Goal: Information Seeking & Learning: Learn about a topic

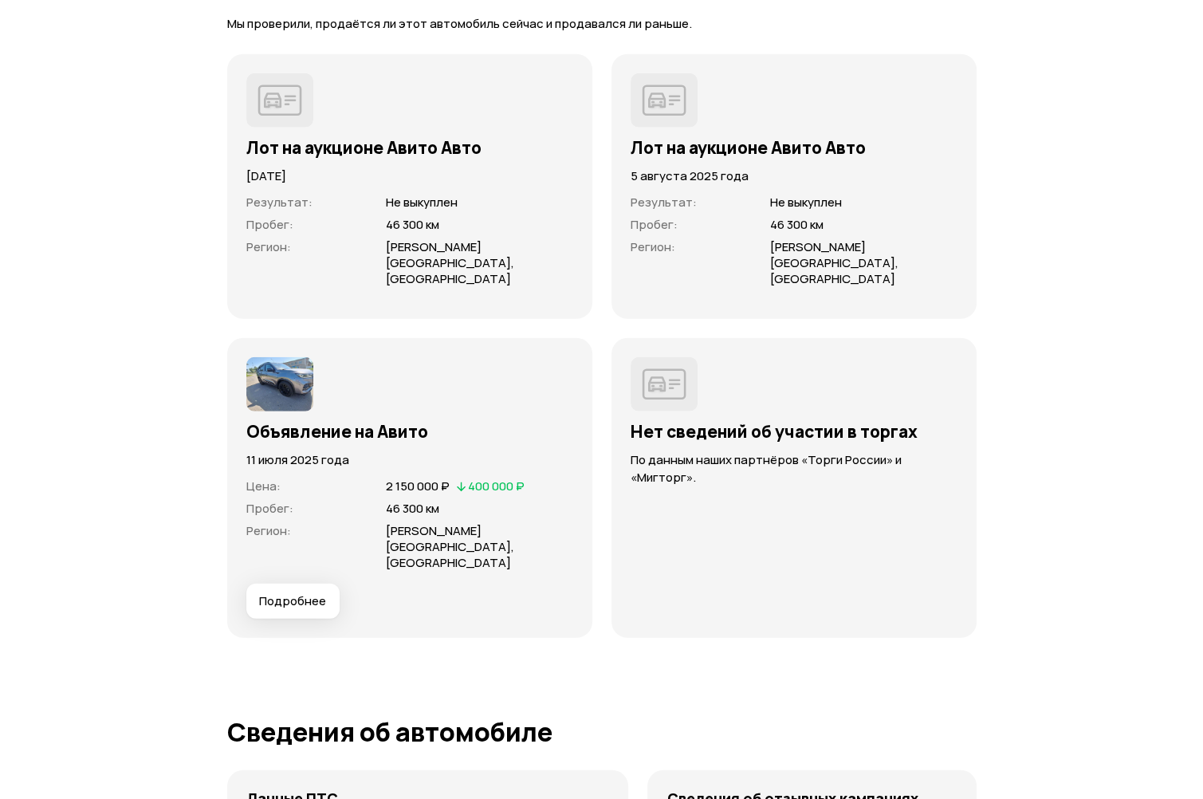
scroll to position [4225, 0]
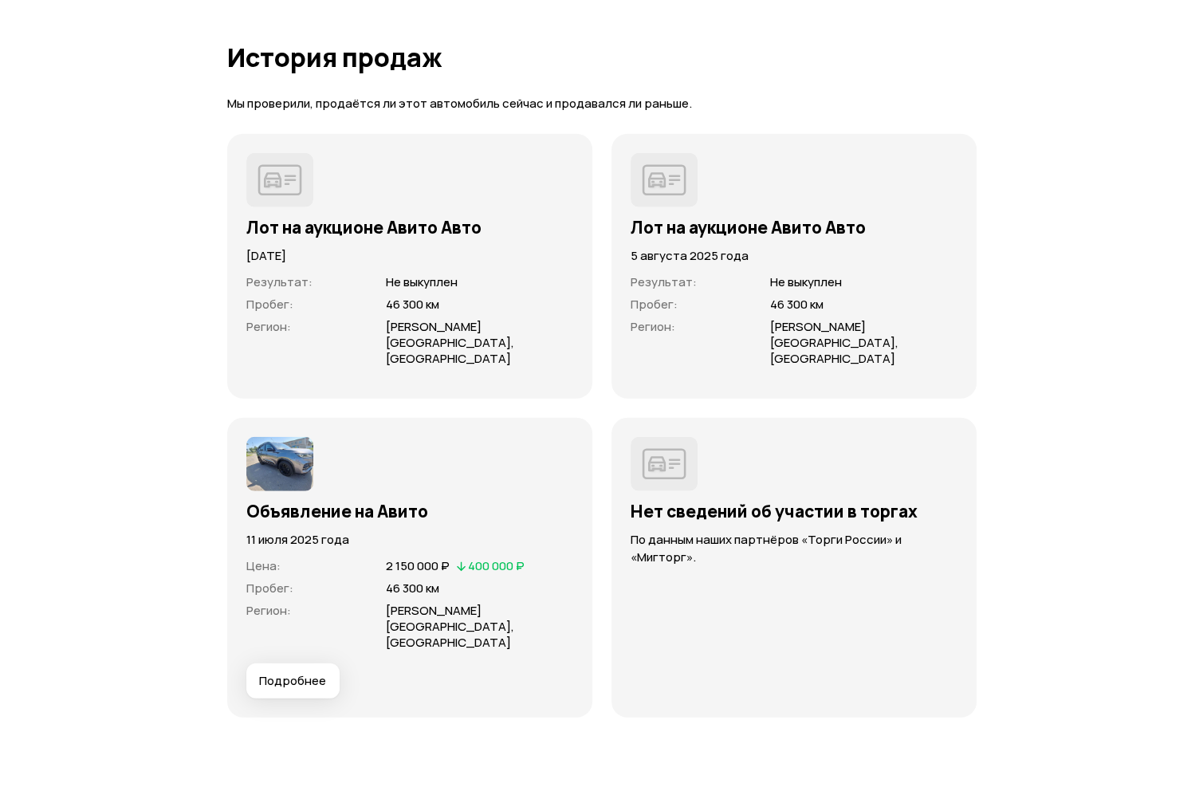
click at [330, 663] on button "Подробнее" at bounding box center [292, 680] width 93 height 35
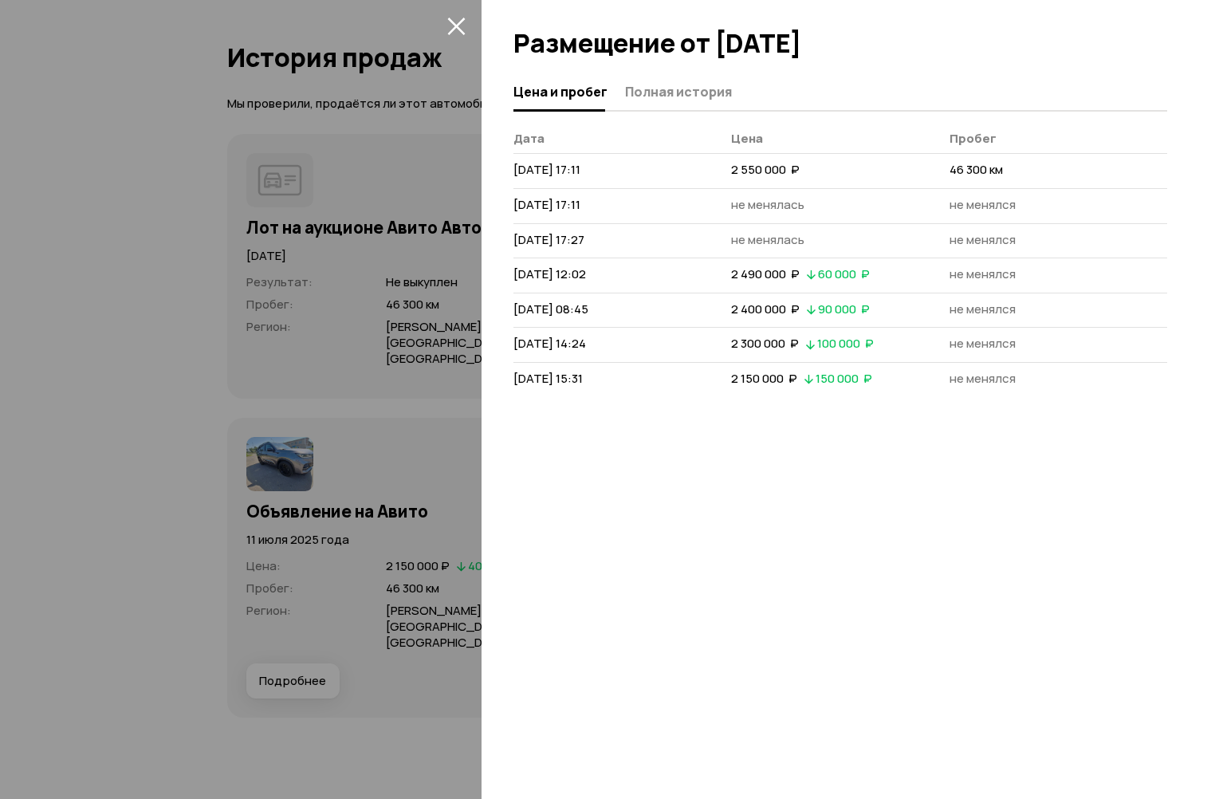
click at [423, 170] on div at bounding box center [607, 399] width 1215 height 799
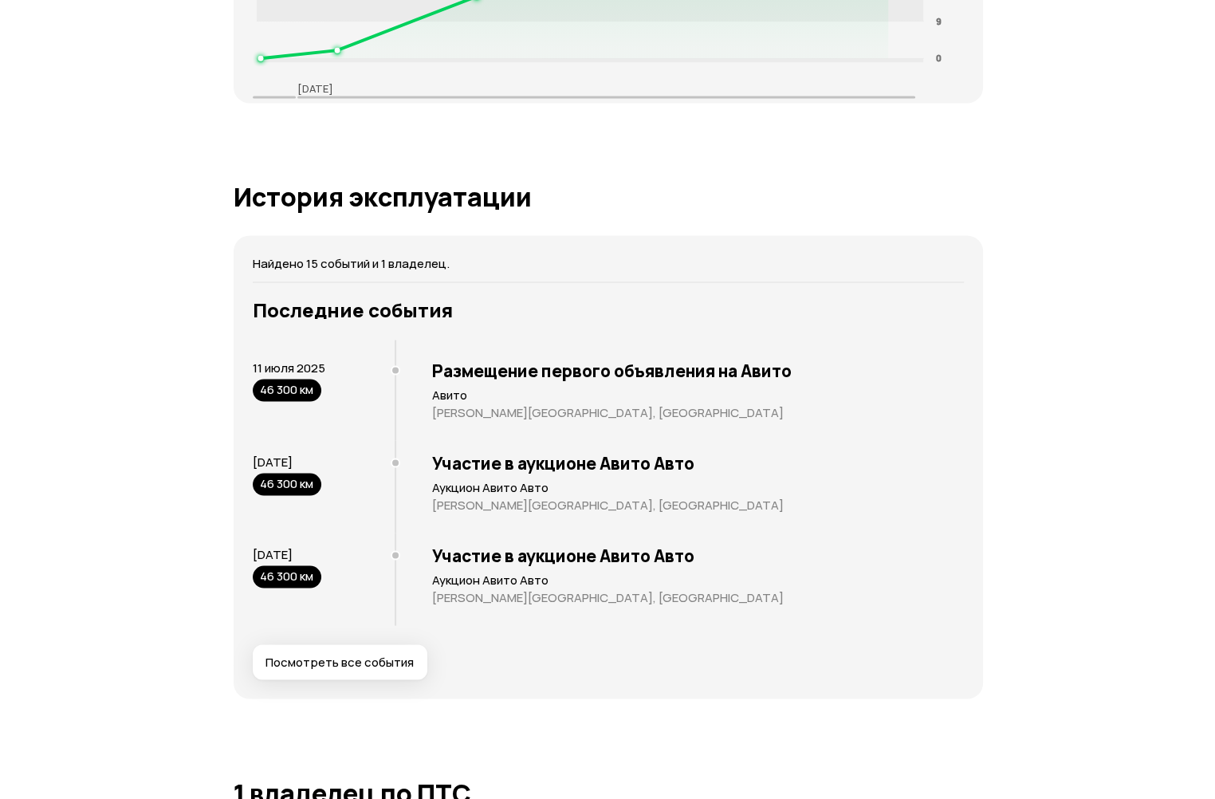
scroll to position [2870, 0]
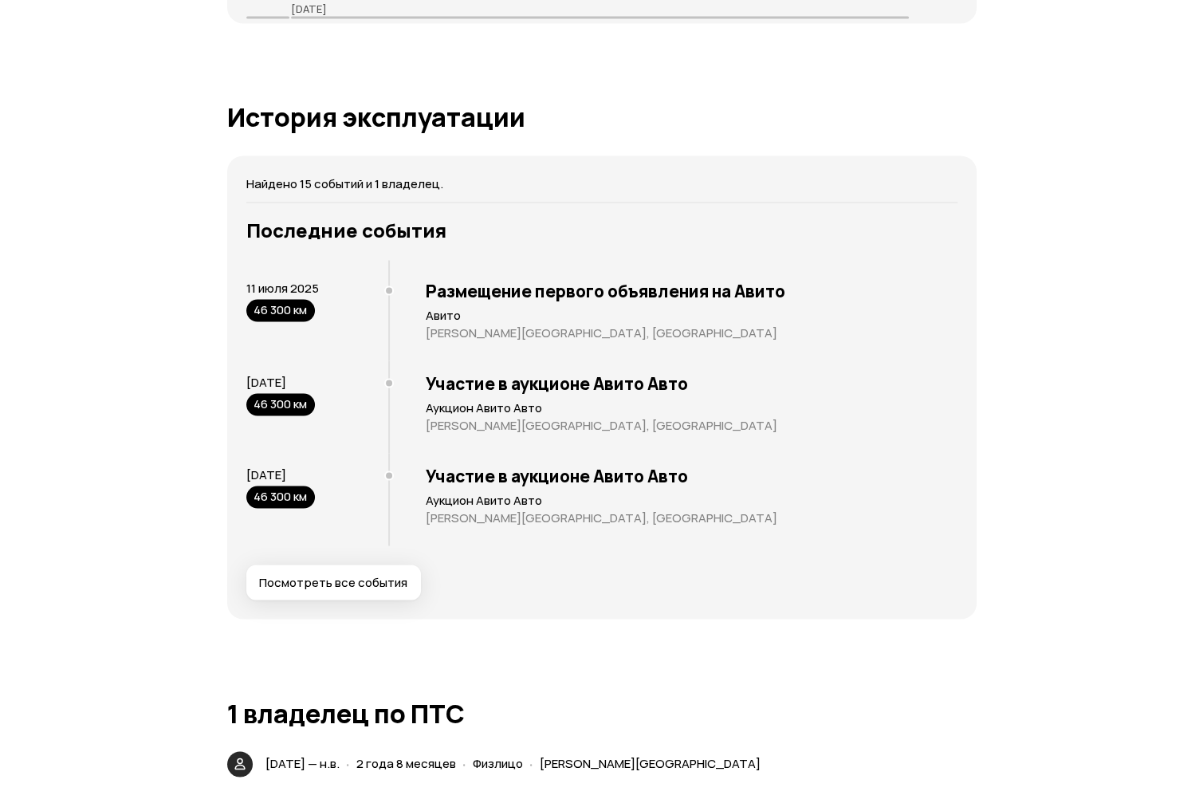
click at [394, 574] on span "Посмотреть все события" at bounding box center [333, 582] width 148 height 16
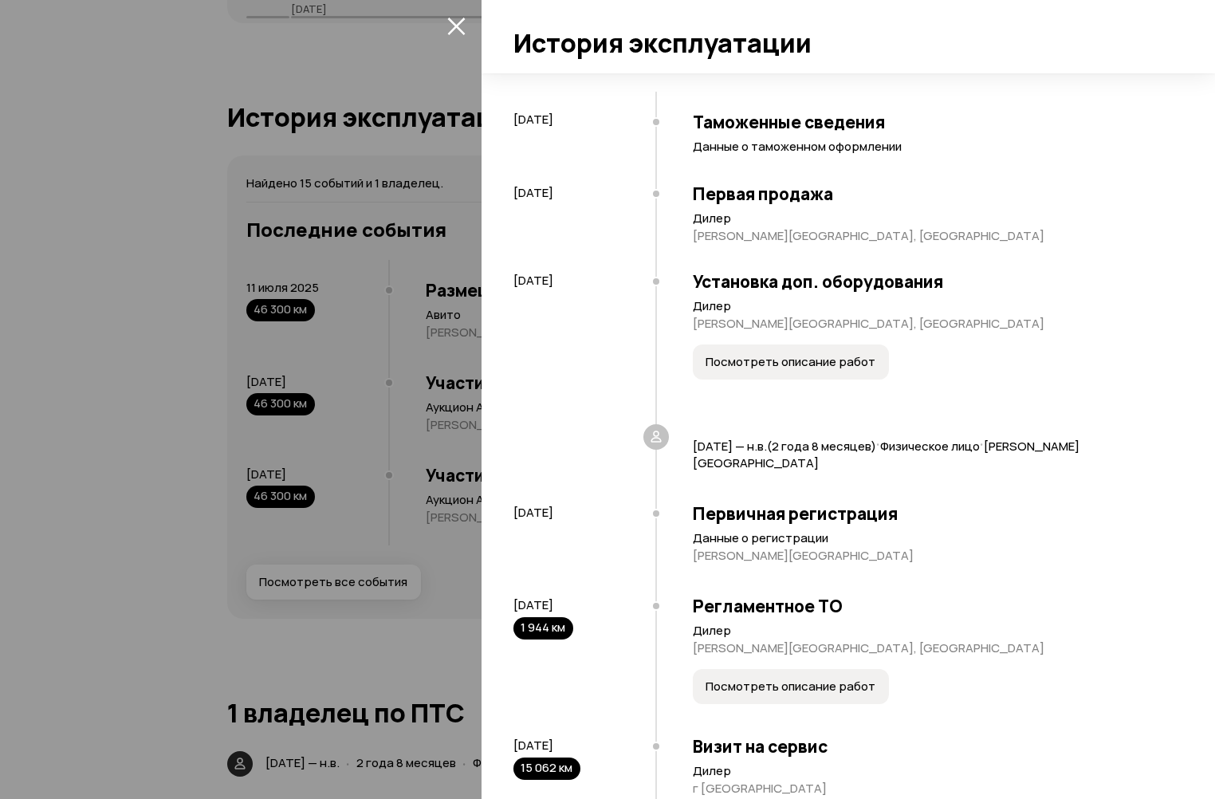
scroll to position [0, 0]
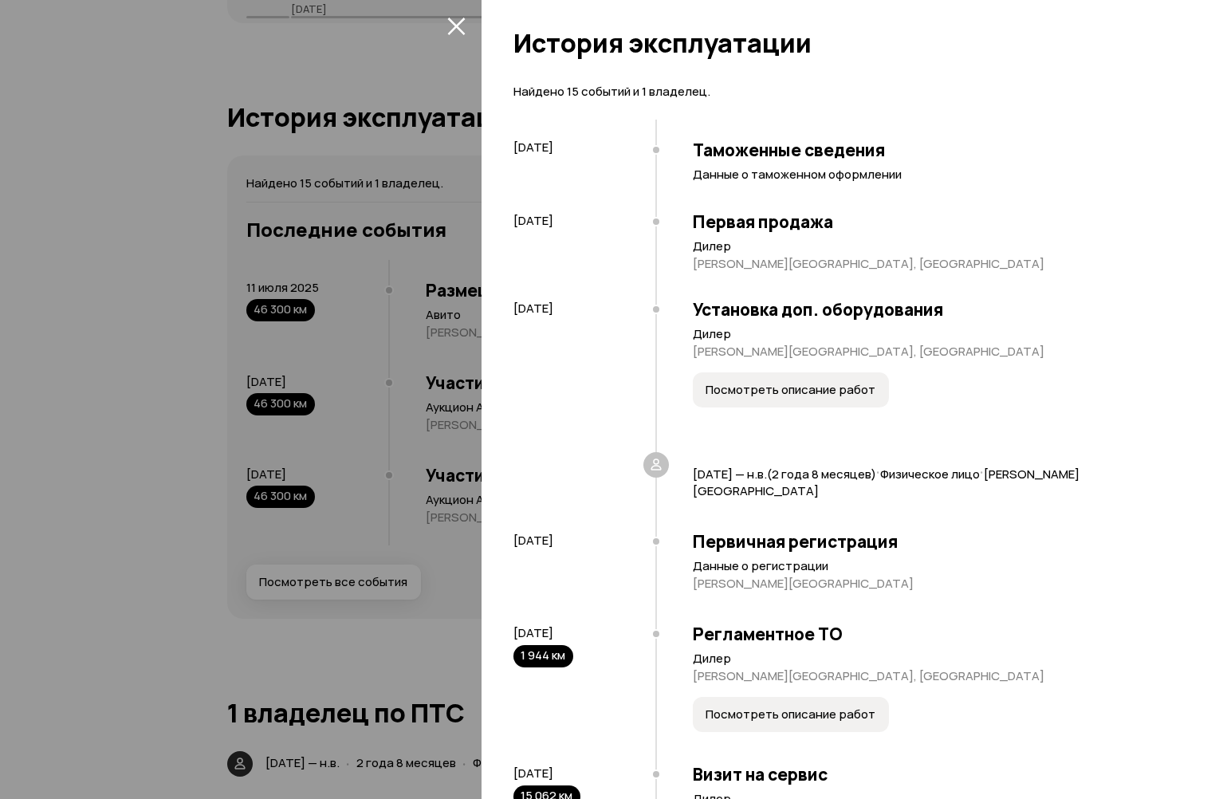
click at [810, 387] on span "Посмотреть описание работ" at bounding box center [791, 390] width 170 height 16
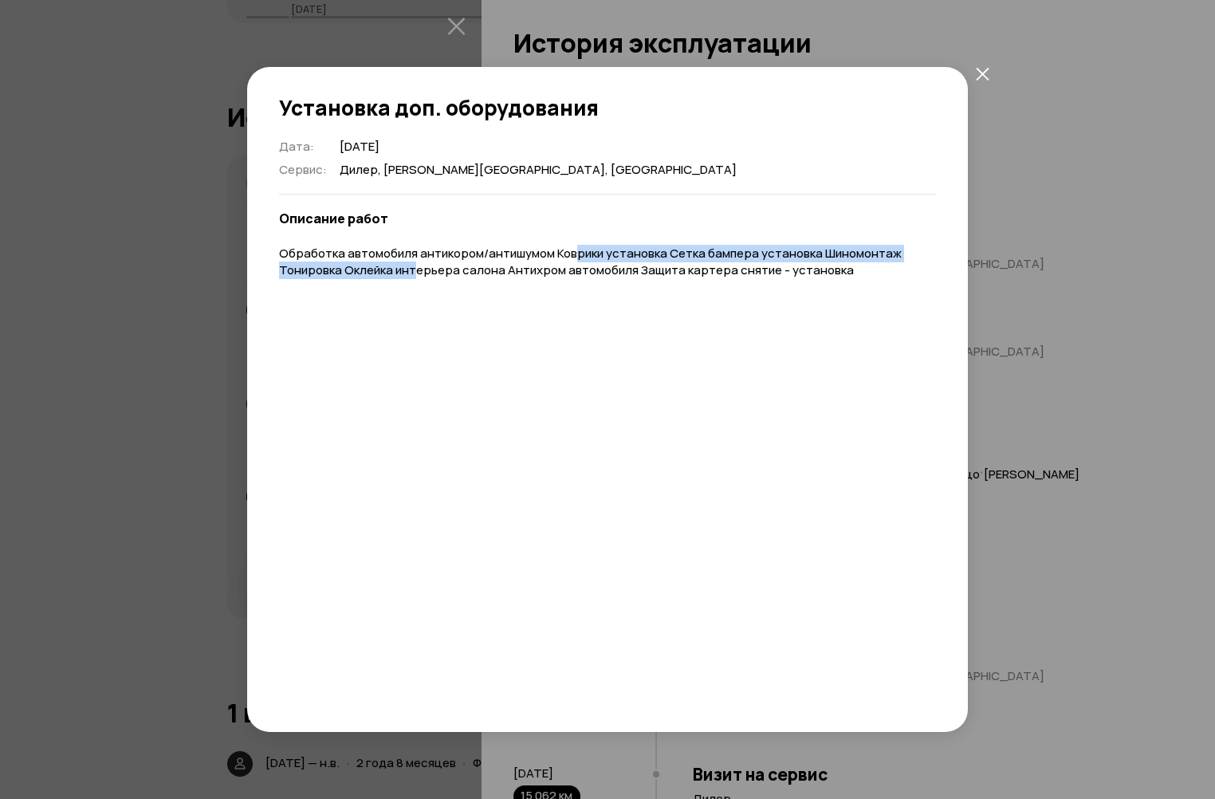
drag, startPoint x: 411, startPoint y: 264, endPoint x: 612, endPoint y: 258, distance: 201.0
click at [572, 261] on p "Обработка автомобиля антикором/антишумом Коврики установка Сетка бампера устано…" at bounding box center [607, 262] width 657 height 33
click at [612, 258] on p "Обработка автомобиля антикором/антишумом Коврики установка Сетка бампера устано…" at bounding box center [607, 262] width 657 height 33
click at [982, 75] on icon "закрыть" at bounding box center [983, 74] width 14 height 14
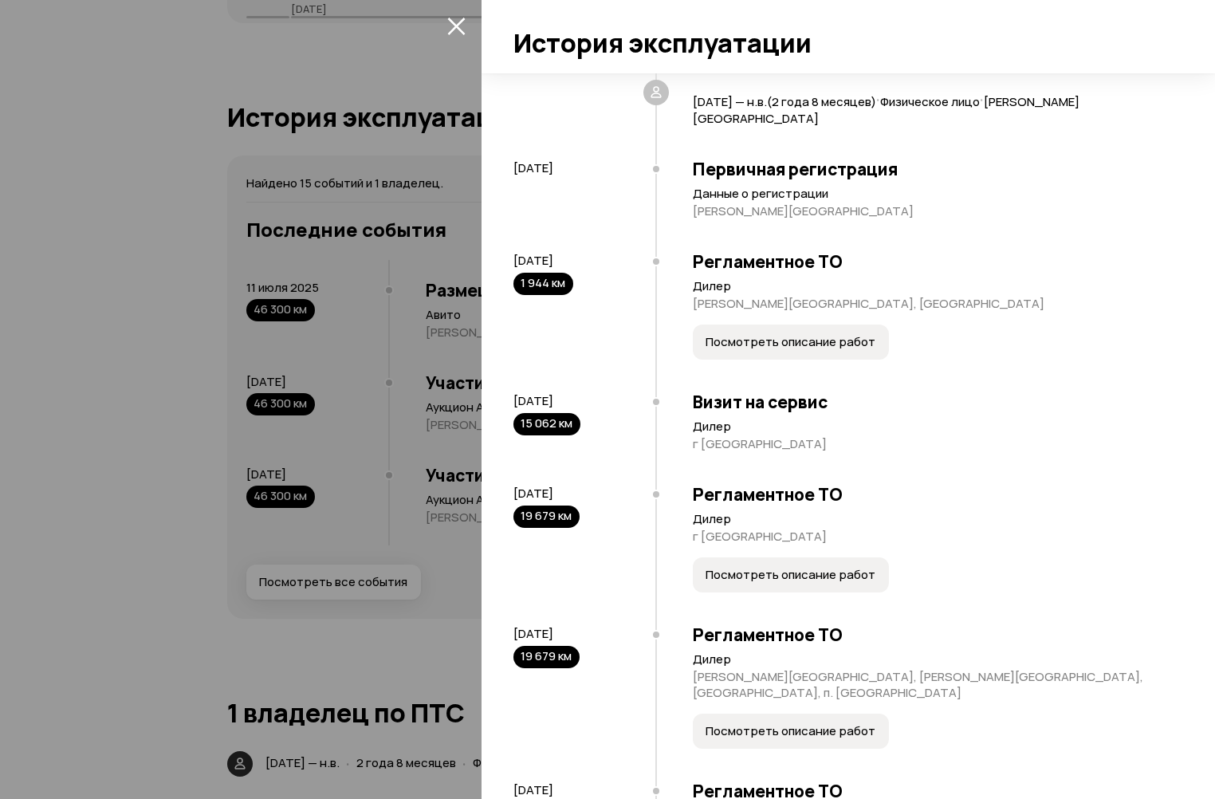
scroll to position [399, 0]
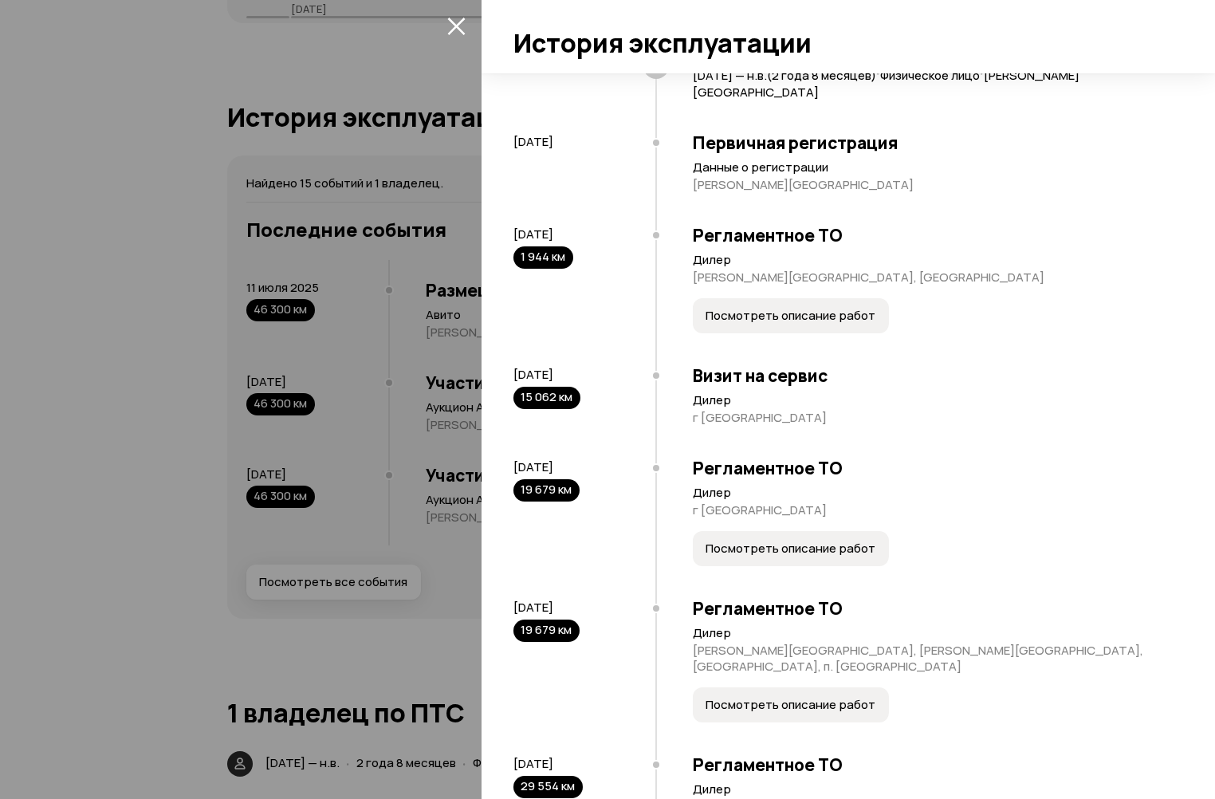
click at [836, 320] on span "Посмотреть описание работ" at bounding box center [791, 316] width 170 height 16
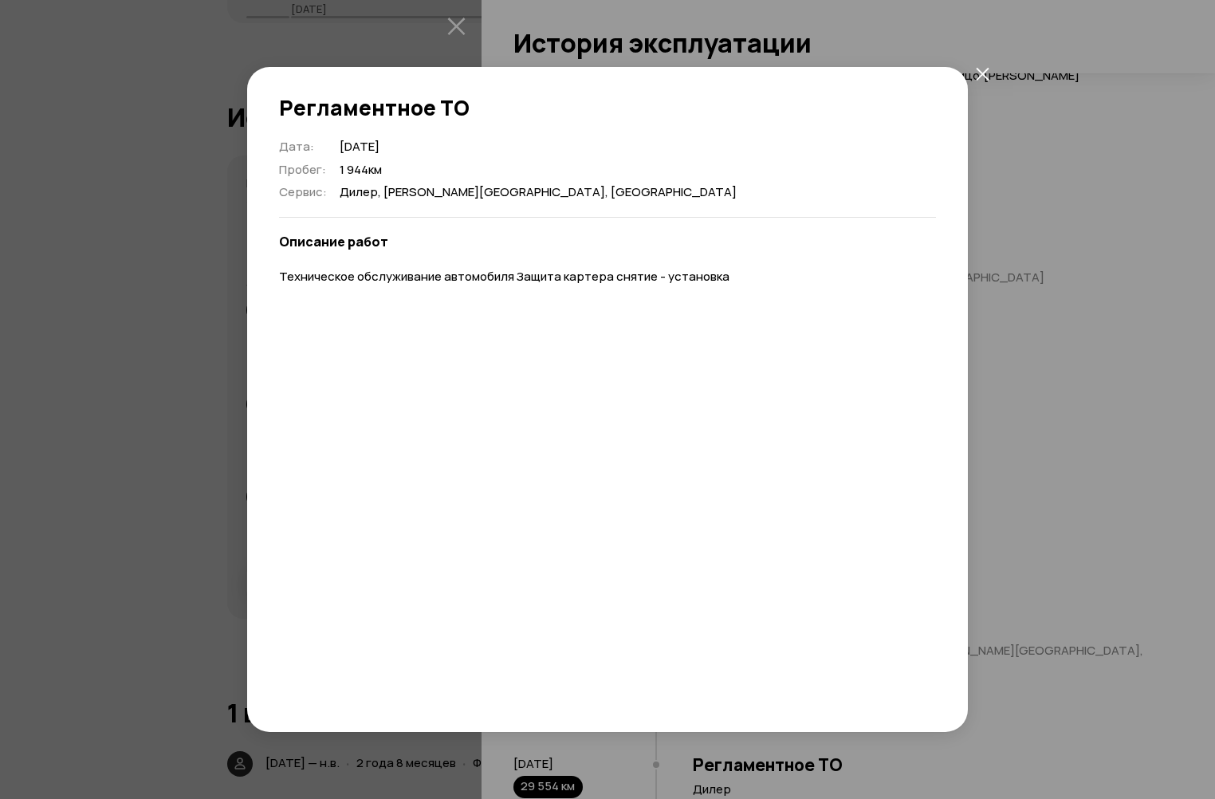
click at [979, 77] on icon "закрыть" at bounding box center [983, 74] width 14 height 14
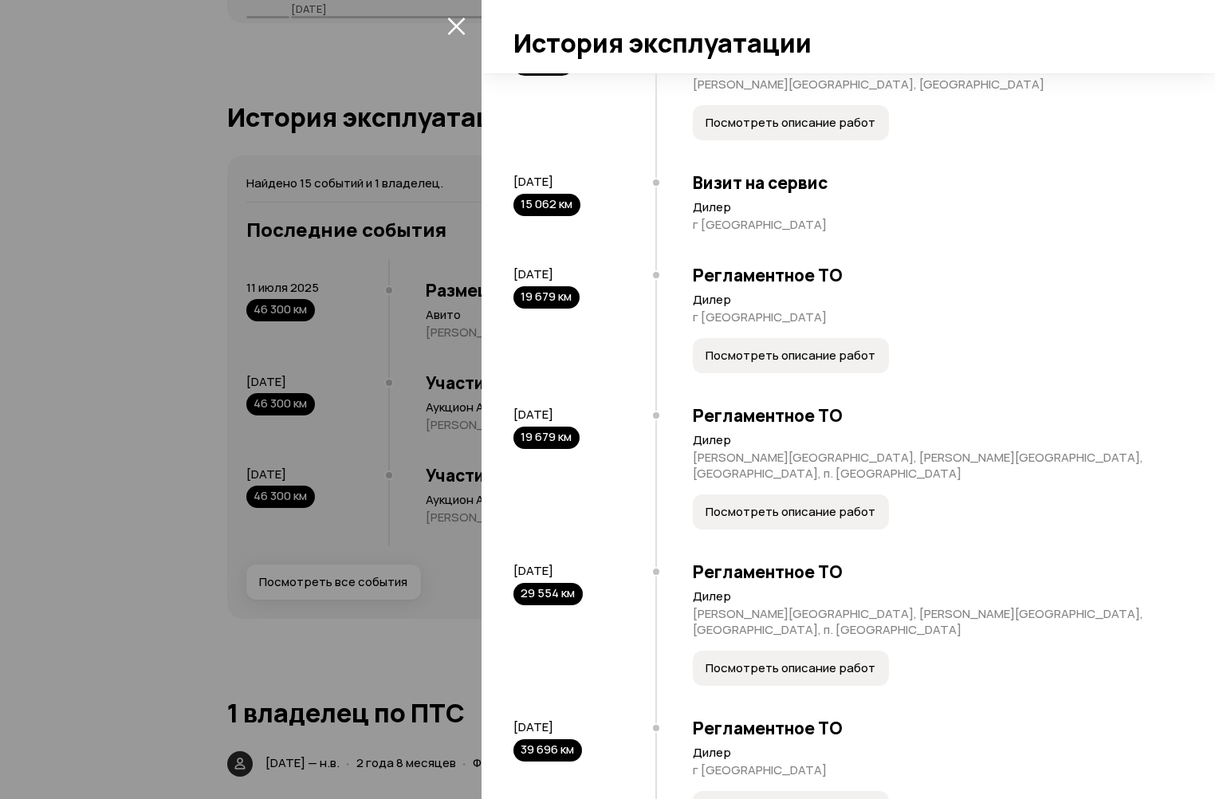
scroll to position [638, 0]
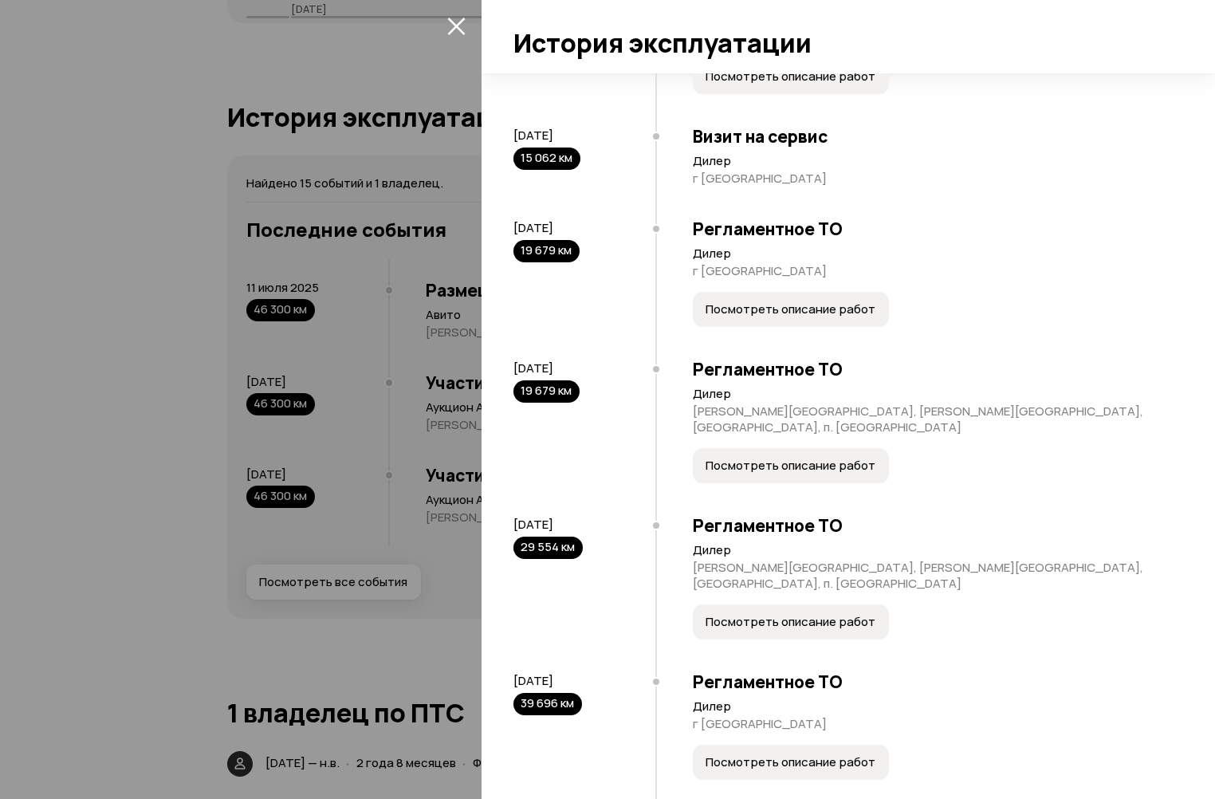
click at [835, 301] on span "Посмотреть описание работ" at bounding box center [791, 309] width 170 height 16
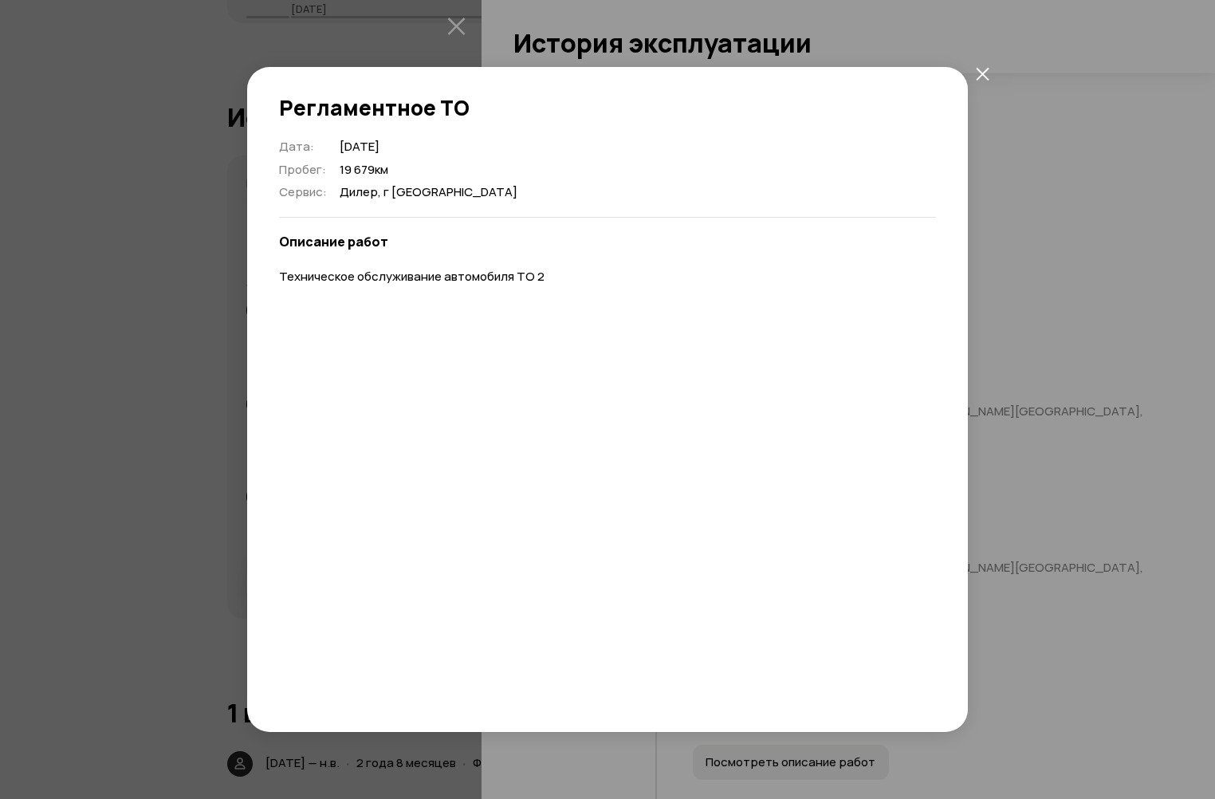
click at [978, 79] on icon "закрыть" at bounding box center [983, 74] width 14 height 14
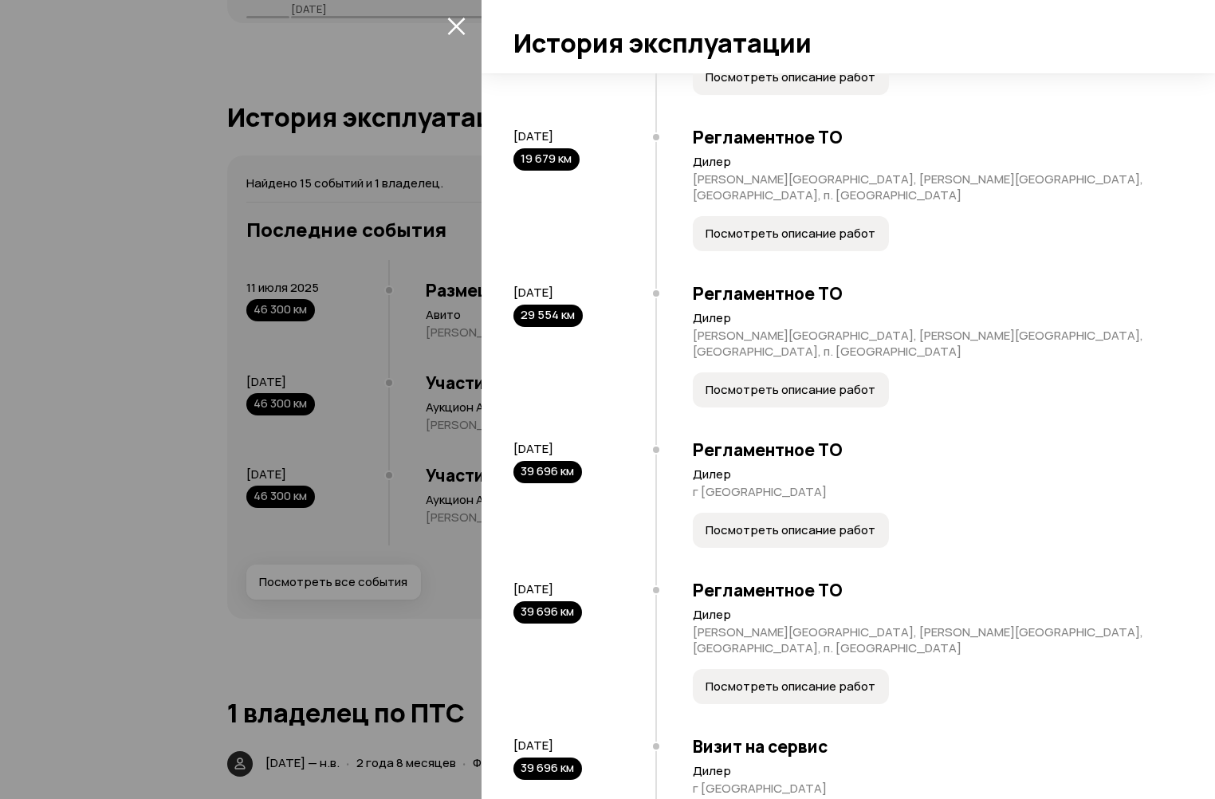
scroll to position [877, 0]
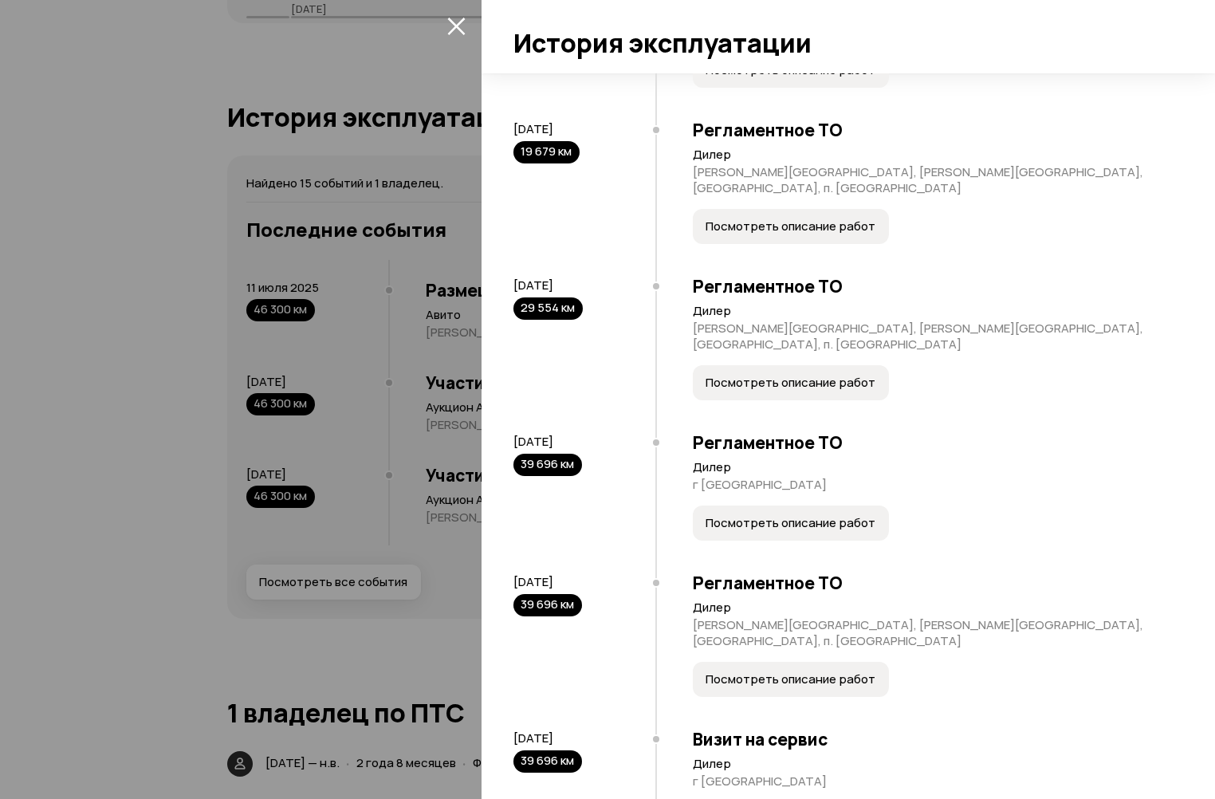
click at [824, 209] on button "Посмотреть описание работ" at bounding box center [791, 226] width 196 height 35
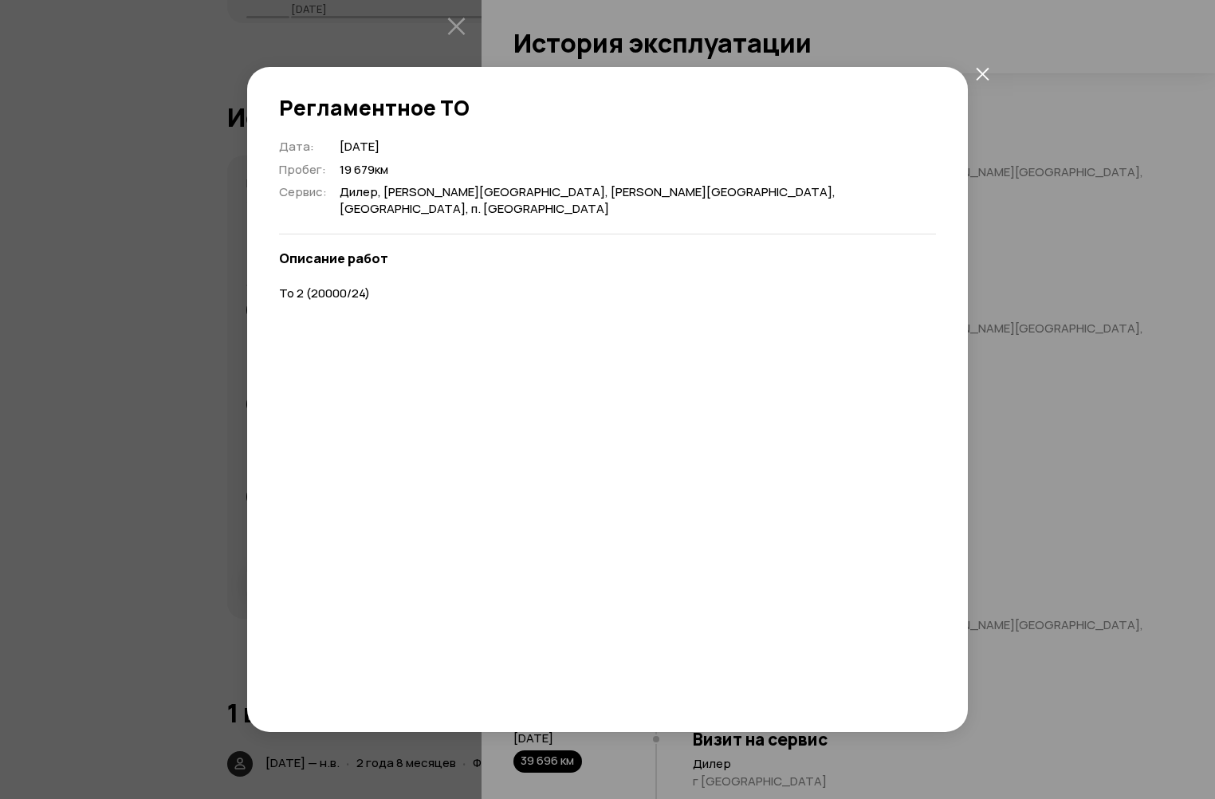
click at [974, 84] on button "закрыть" at bounding box center [982, 73] width 29 height 29
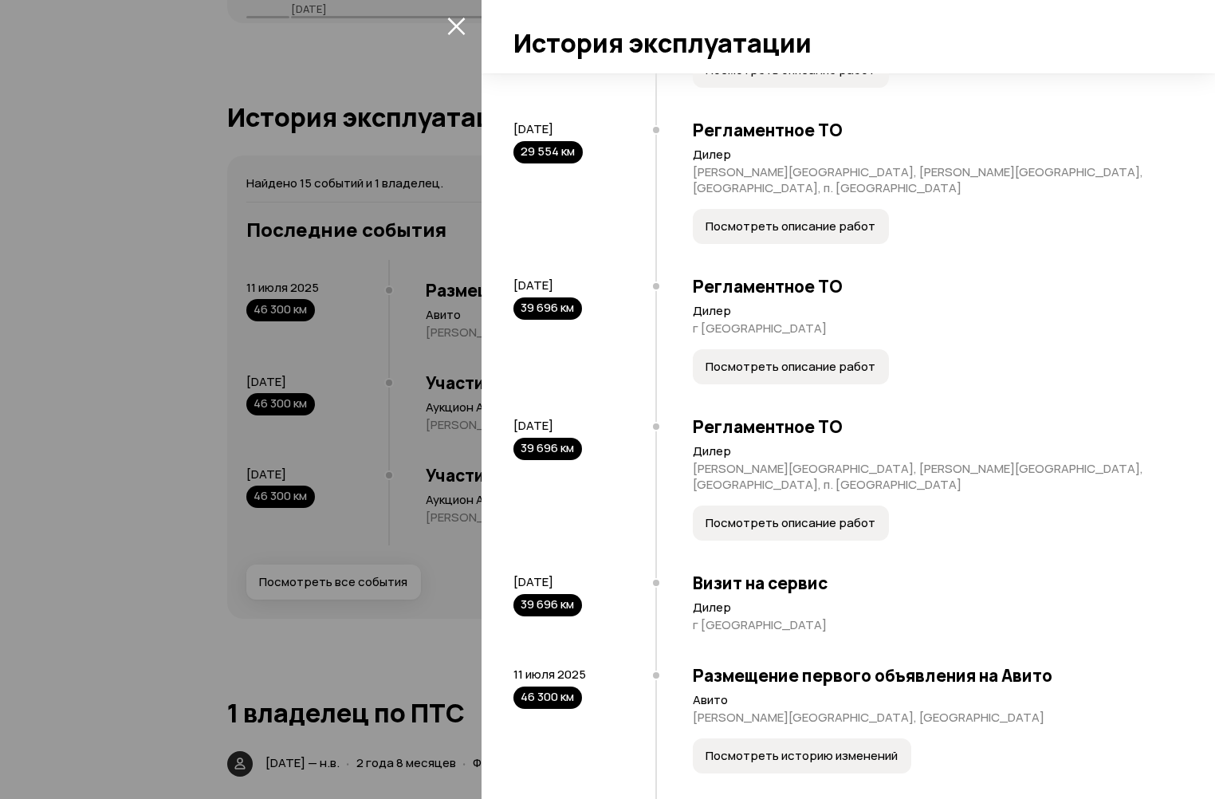
scroll to position [1036, 0]
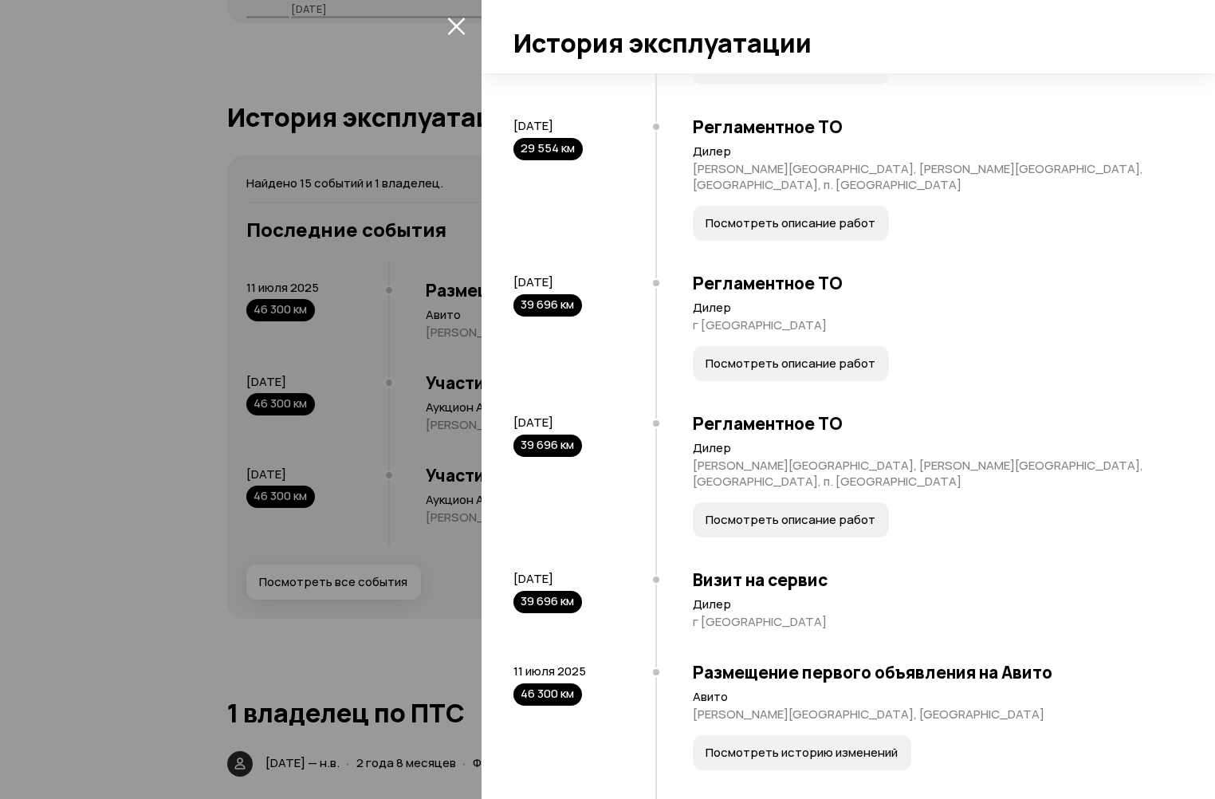
click at [813, 356] on span "Посмотреть описание работ" at bounding box center [791, 364] width 170 height 16
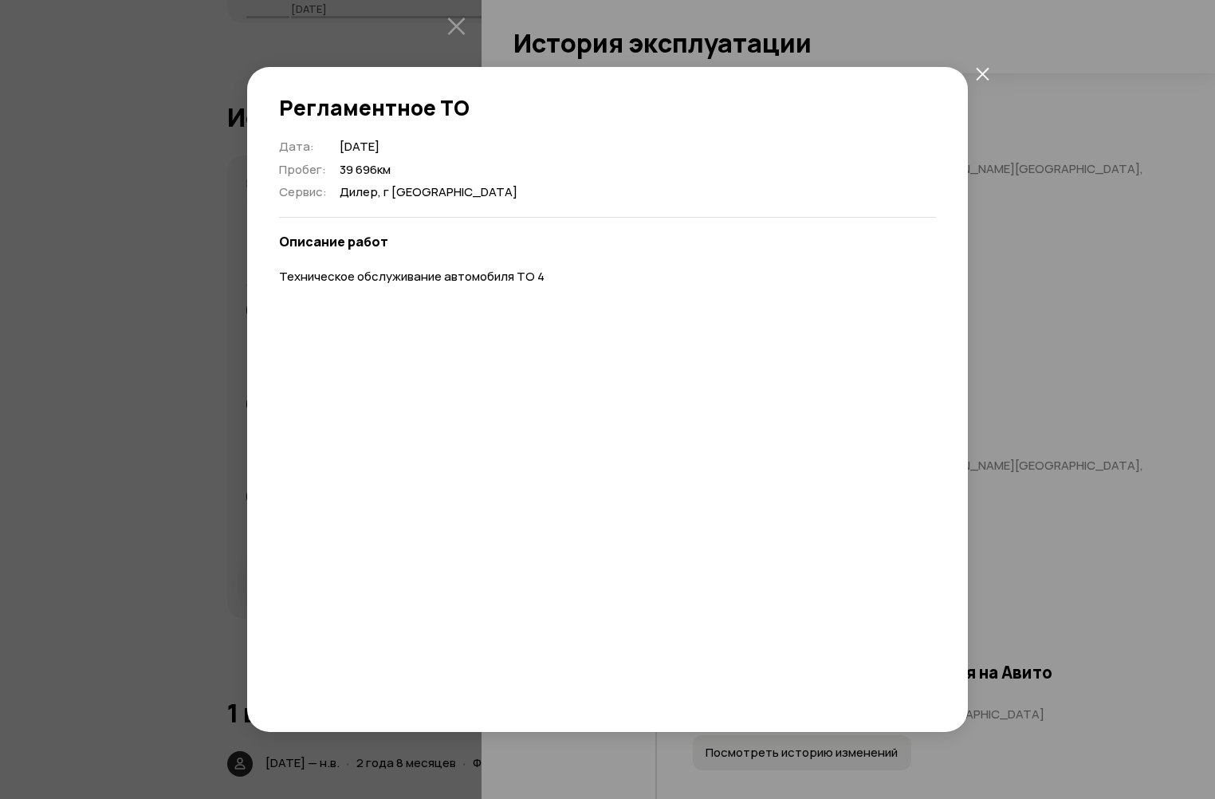
click at [977, 73] on icon "закрыть" at bounding box center [983, 74] width 14 height 14
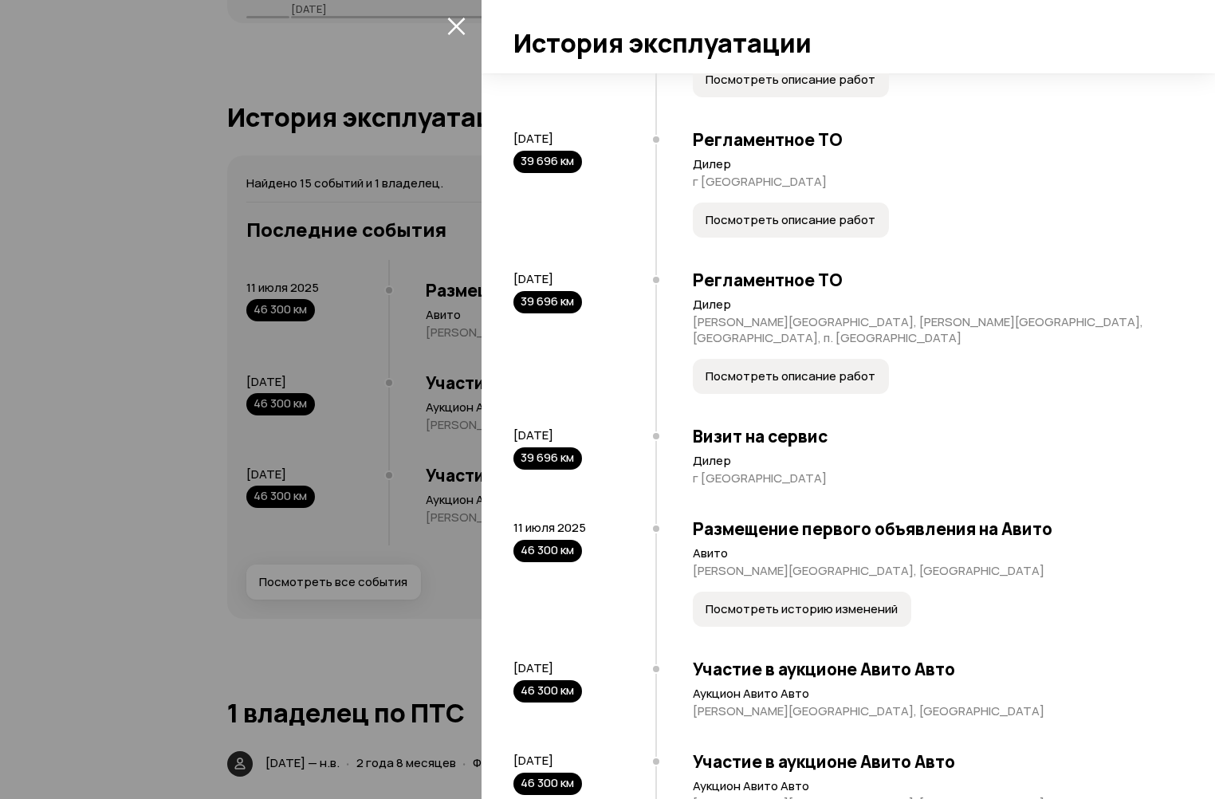
scroll to position [1197, 0]
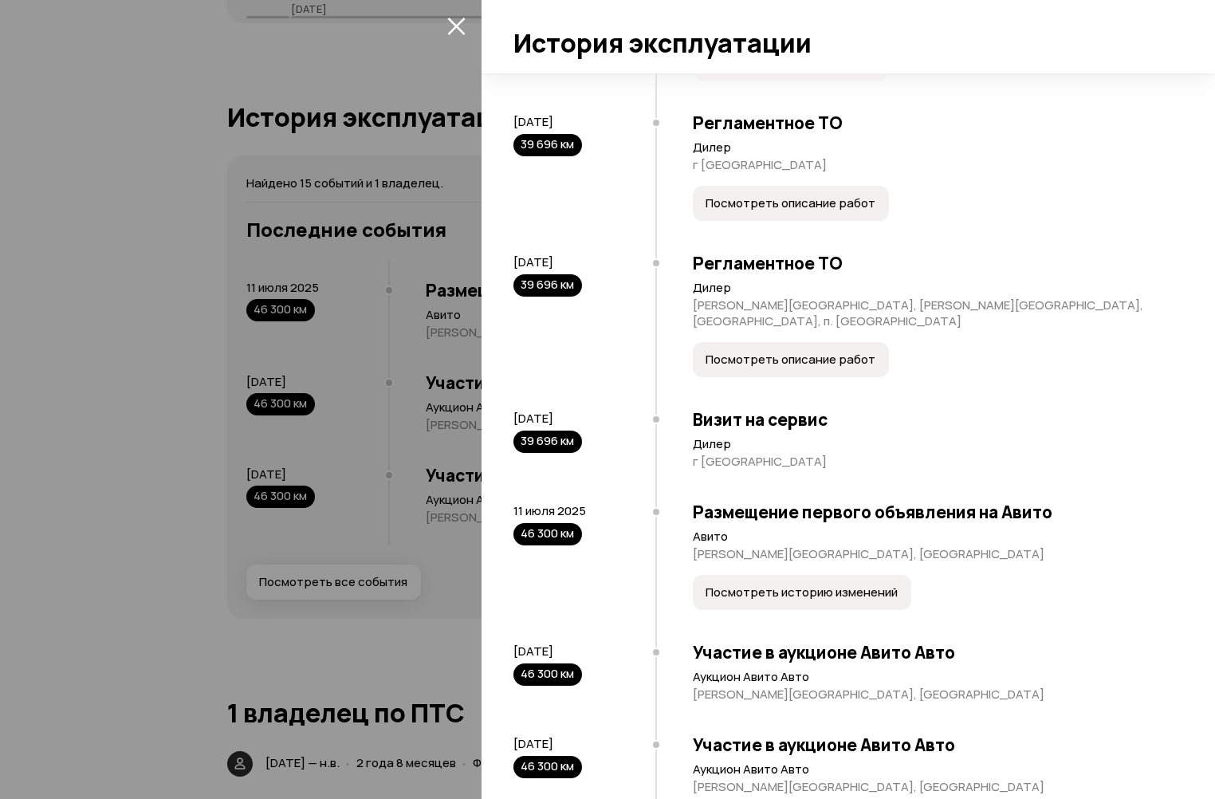
click at [848, 352] on span "Посмотреть описание работ" at bounding box center [791, 360] width 170 height 16
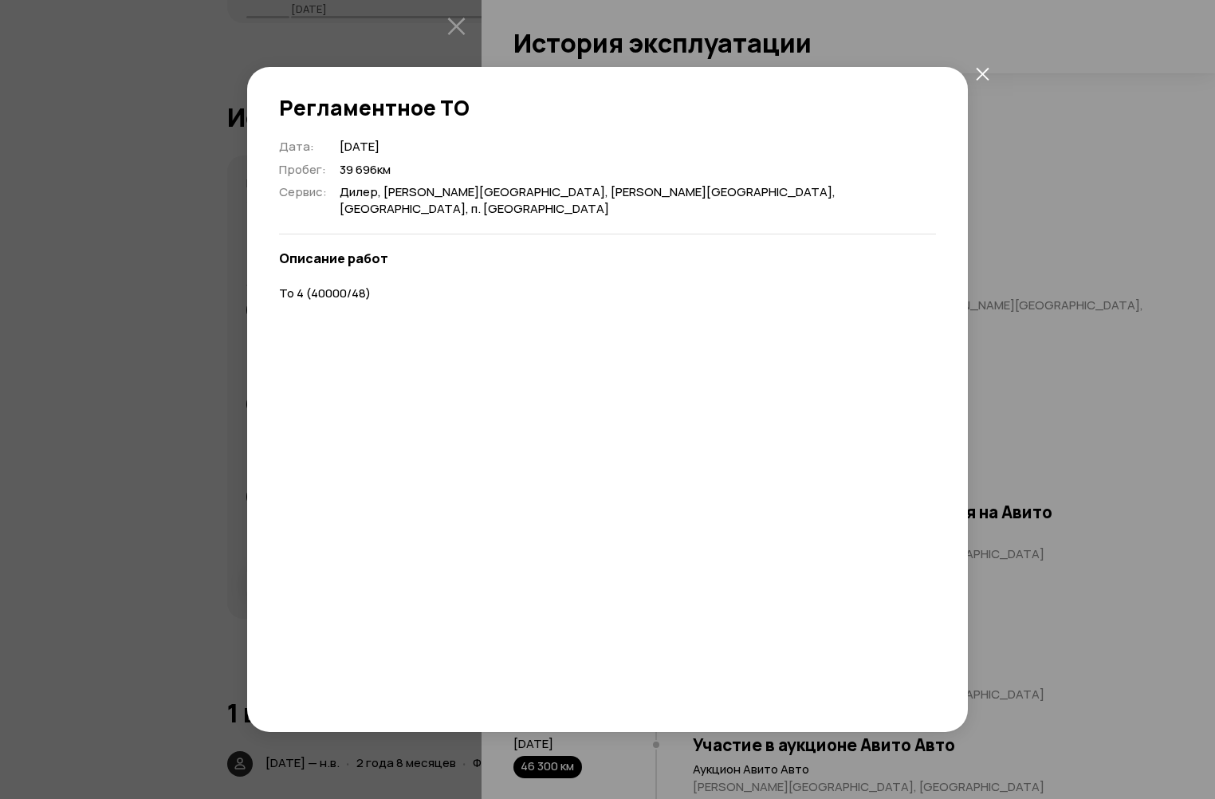
click at [983, 75] on icon "закрыть" at bounding box center [982, 73] width 13 height 13
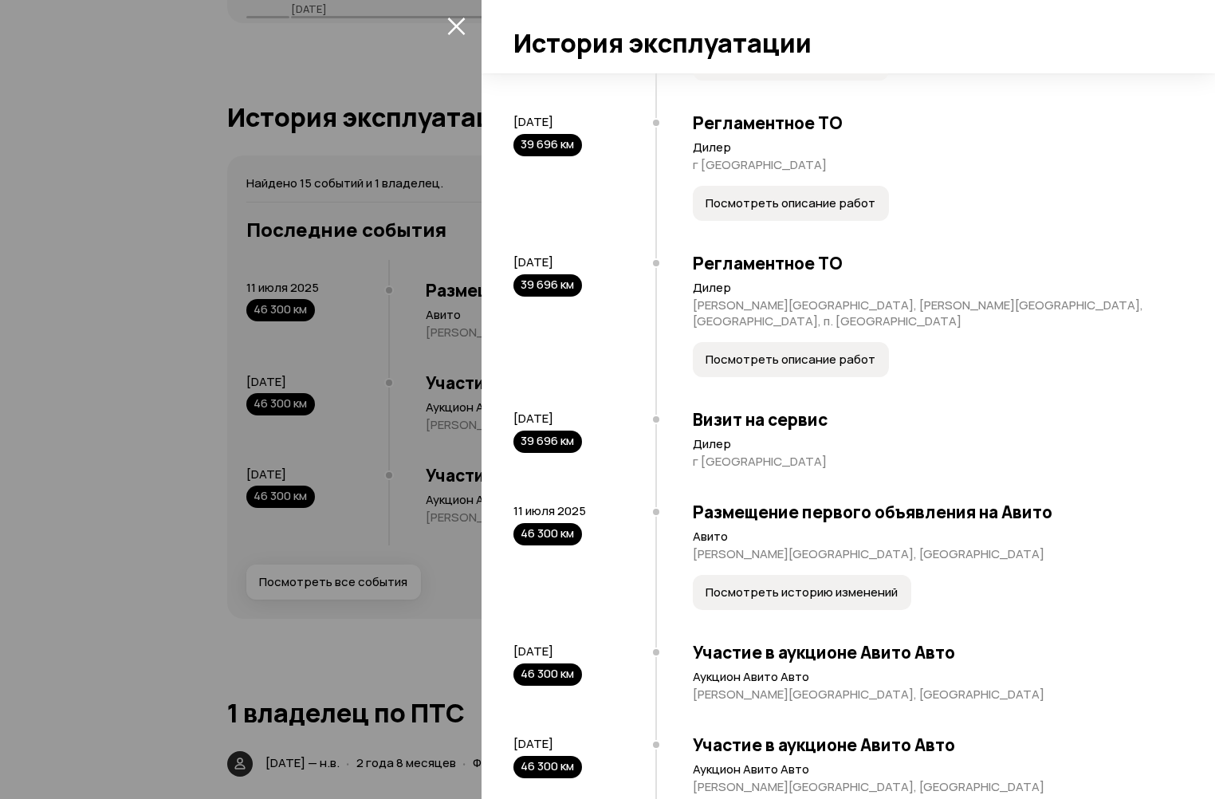
click at [832, 584] on span "Посмотреть историю изменений" at bounding box center [802, 592] width 192 height 16
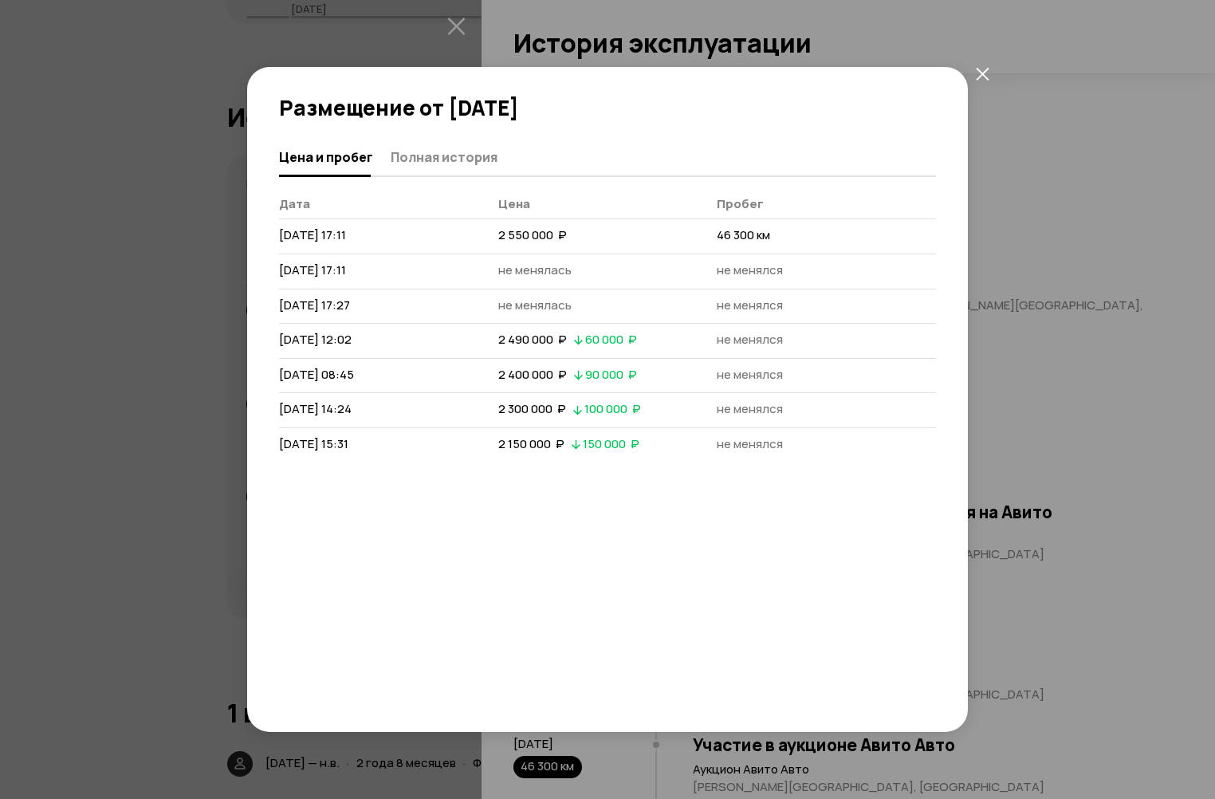
click at [979, 83] on button "закрыть" at bounding box center [982, 73] width 29 height 29
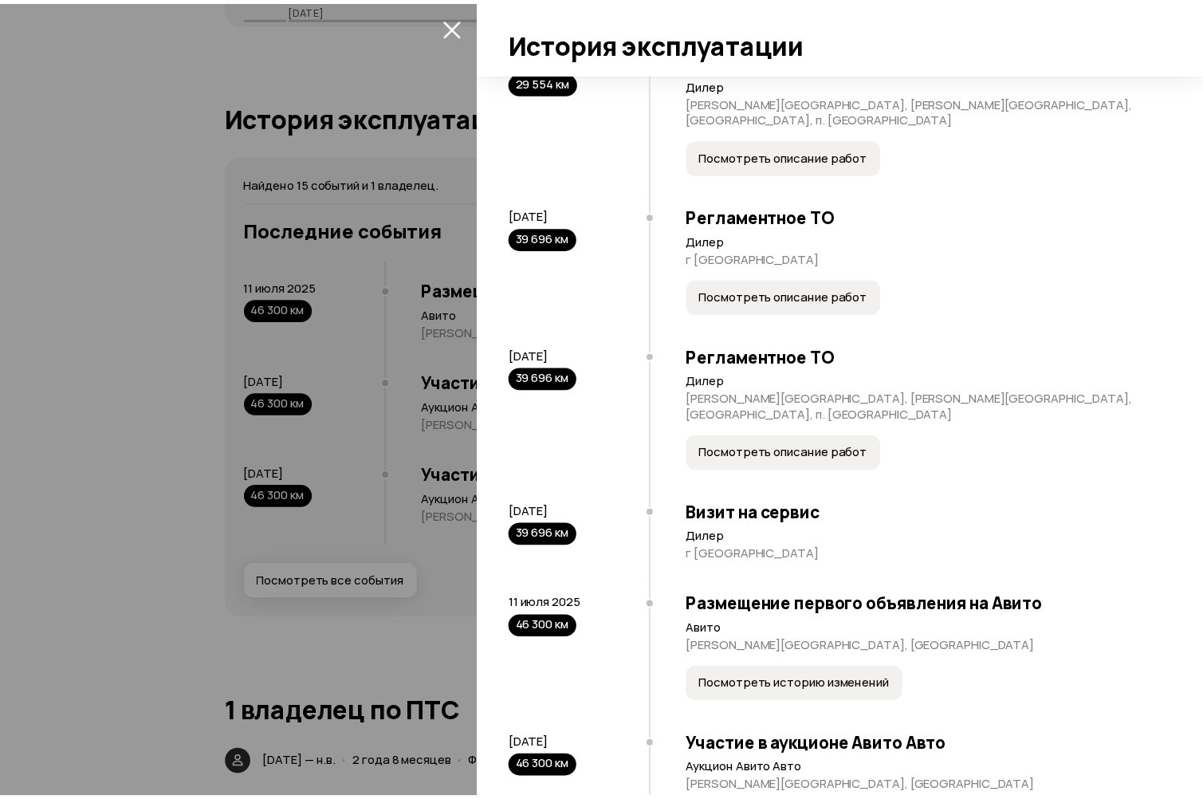
scroll to position [1037, 0]
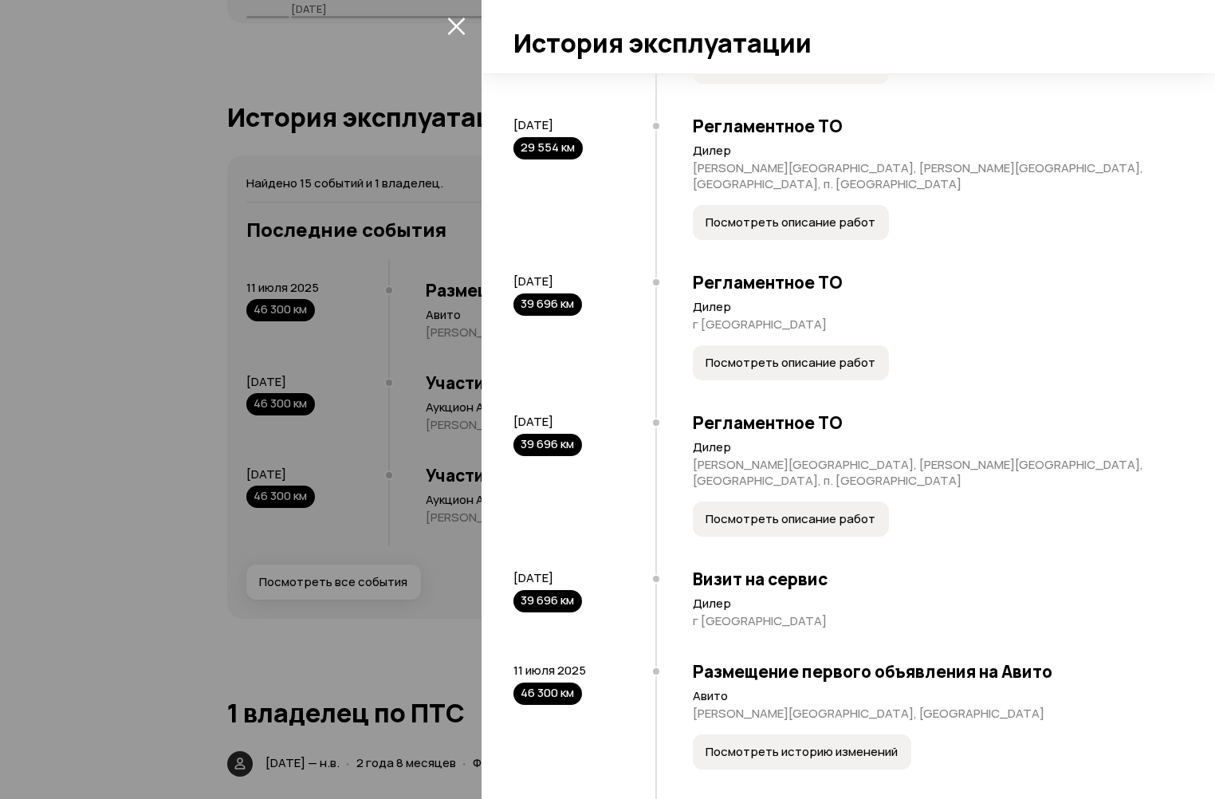
click at [495, 170] on div "Найдено 15 событий и 1 владелец. [DATE] Таможенные сведения Данные о таможенном…" at bounding box center [848, 435] width 733 height 725
click at [430, 199] on div at bounding box center [607, 399] width 1215 height 799
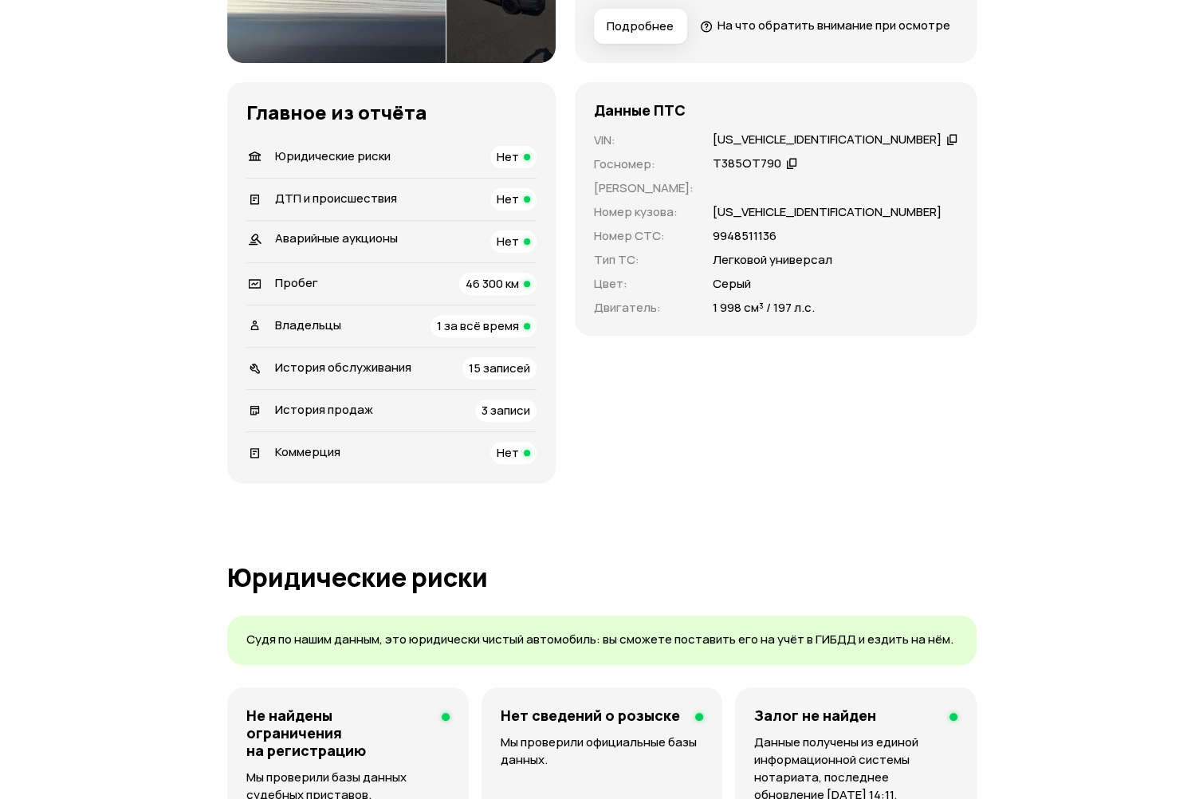
scroll to position [0, 0]
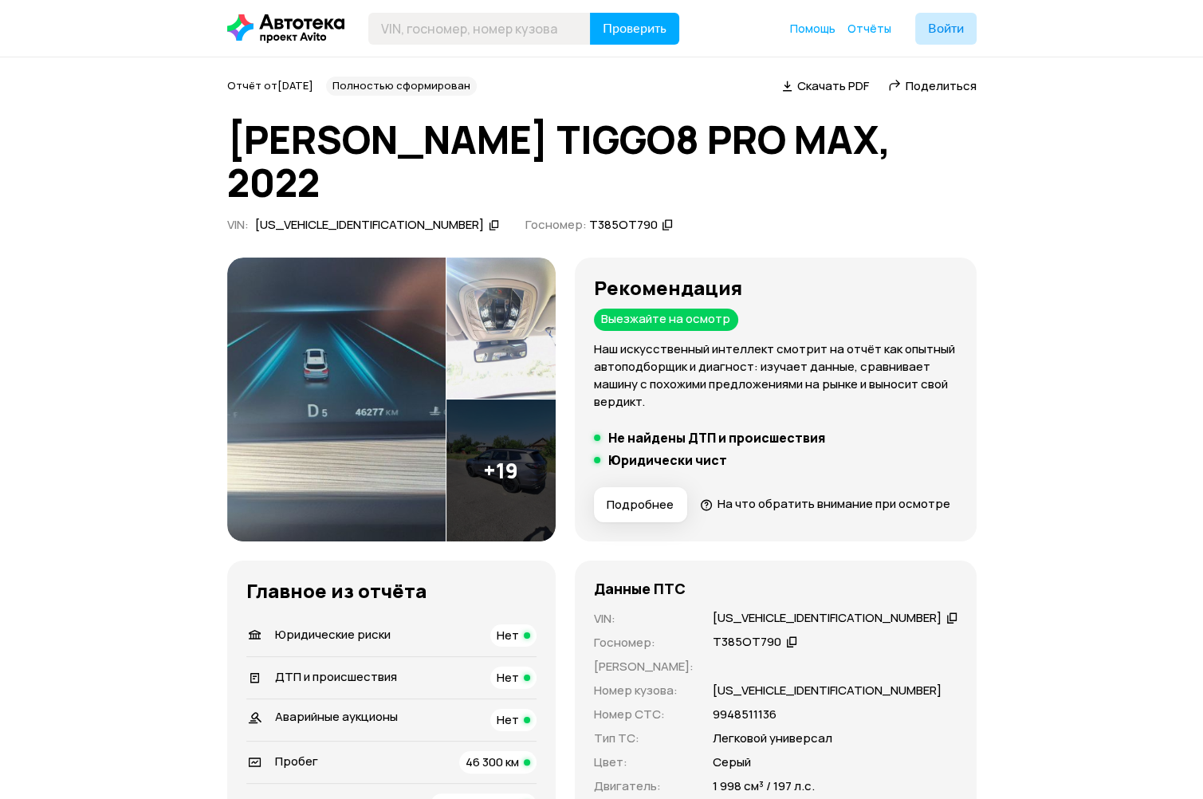
click at [548, 288] on img at bounding box center [500, 329] width 109 height 142
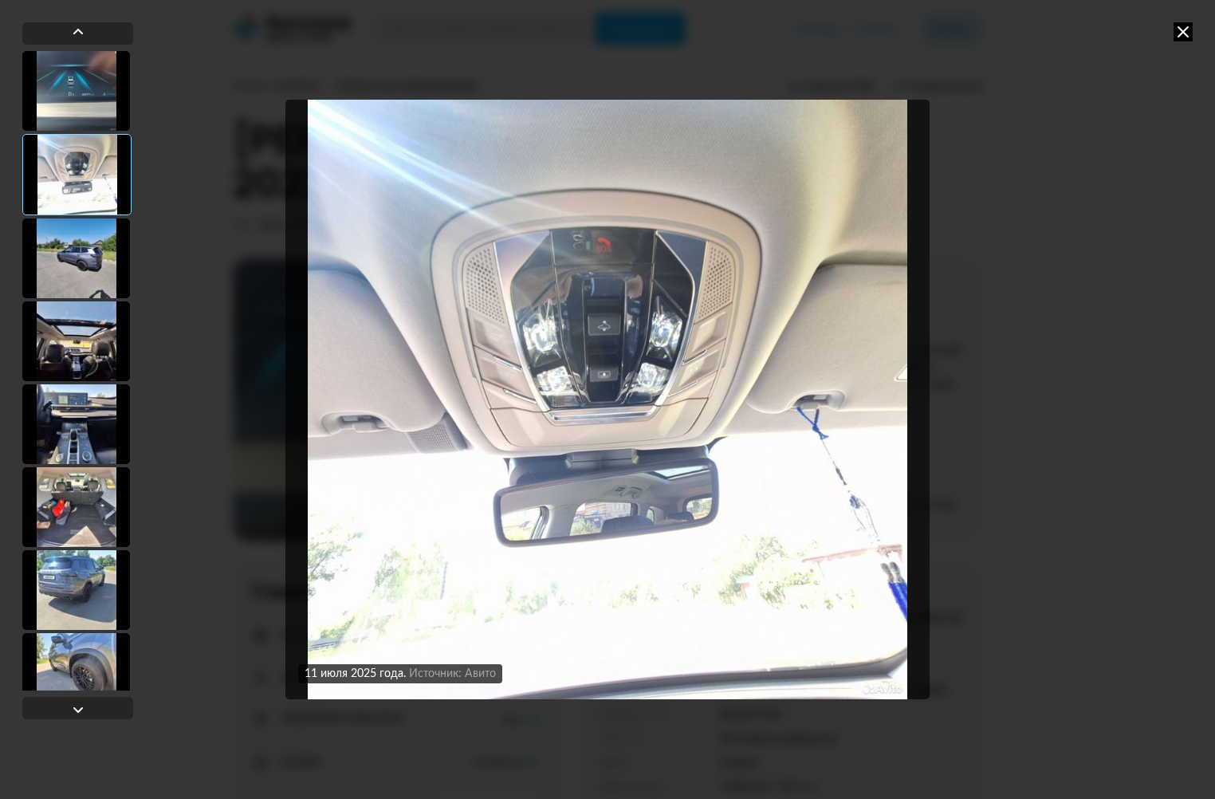
click at [115, 290] on div at bounding box center [76, 258] width 108 height 80
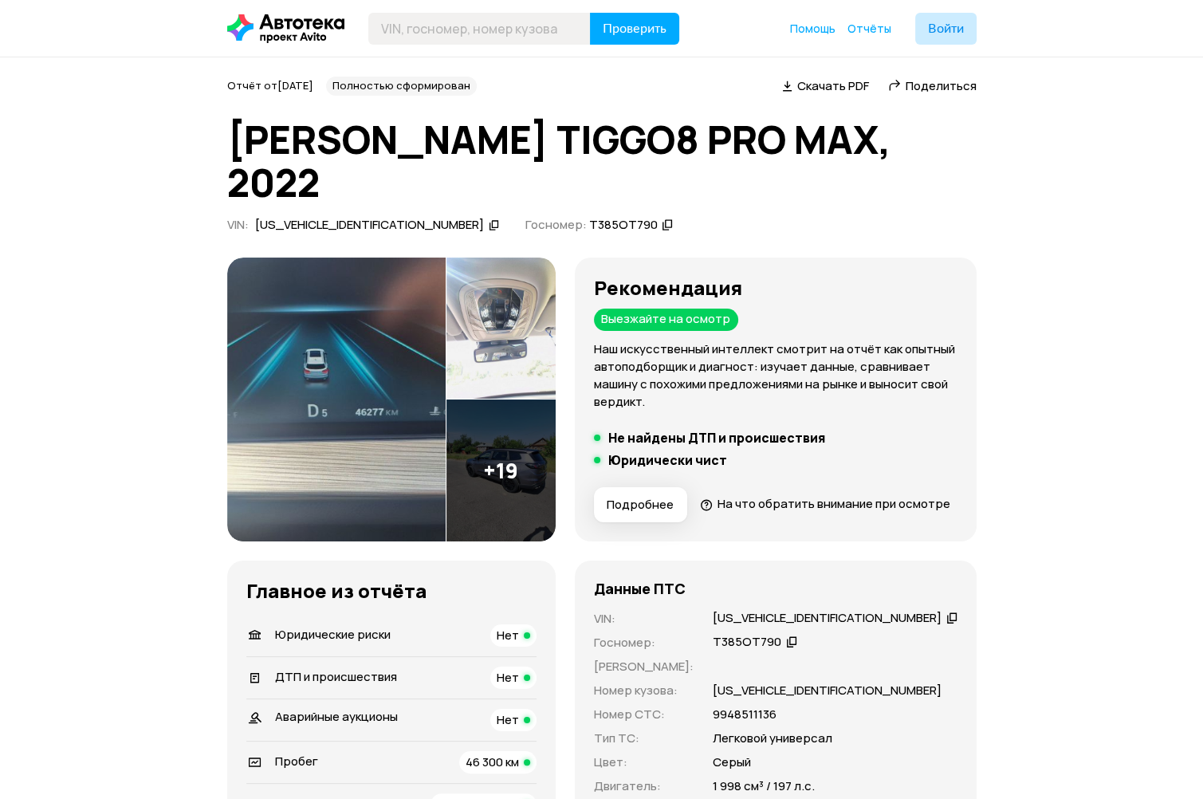
click at [373, 408] on img at bounding box center [336, 400] width 218 height 284
